Goal: Information Seeking & Learning: Learn about a topic

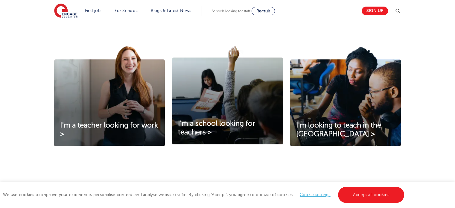
scroll to position [68, 0]
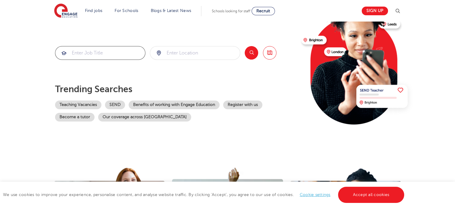
click at [93, 52] on input "search" at bounding box center [100, 52] width 90 height 13
click at [182, 52] on input "search" at bounding box center [195, 52] width 90 height 13
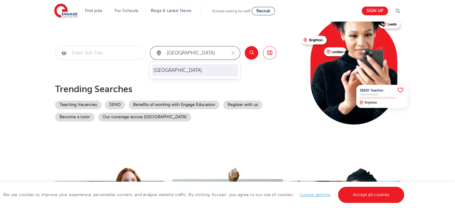
click at [176, 66] on li "[GEOGRAPHIC_DATA]" at bounding box center [195, 70] width 86 height 12
type input "[GEOGRAPHIC_DATA]"
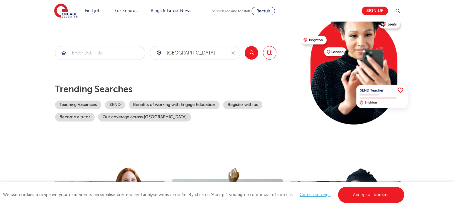
click at [176, 66] on div "The teaching agency that works for you Welcome to the fastest-growing database …" at bounding box center [176, 62] width 242 height 145
click at [113, 54] on input "search" at bounding box center [100, 52] width 90 height 13
type input "t"
type input "k"
type input "pastoral"
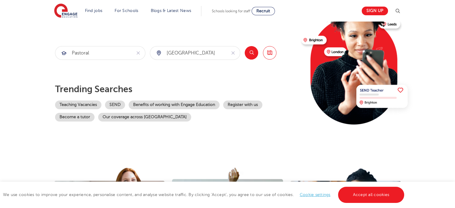
click at [250, 52] on button "Search" at bounding box center [251, 52] width 13 height 13
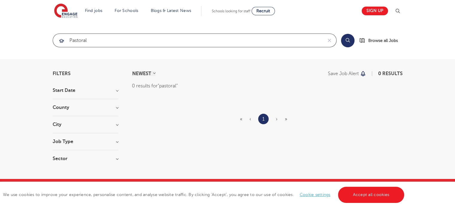
click at [119, 41] on input "pastoral" at bounding box center [188, 40] width 270 height 13
type input "pastoral"
click at [118, 38] on input "pastoral" at bounding box center [188, 40] width 270 height 13
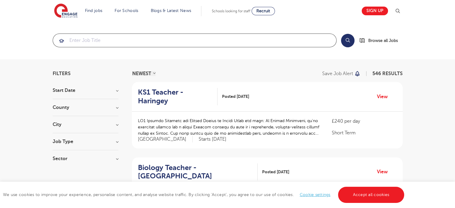
drag, startPoint x: 118, startPoint y: 38, endPoint x: 118, endPoint y: 60, distance: 21.9
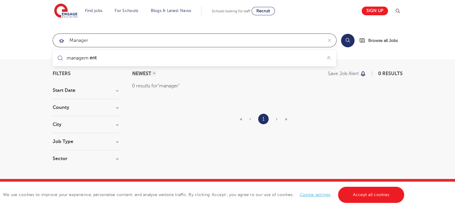
type input "manager"
click button "Submit" at bounding box center [0, 0] width 0 height 0
